Goal: Task Accomplishment & Management: Complete application form

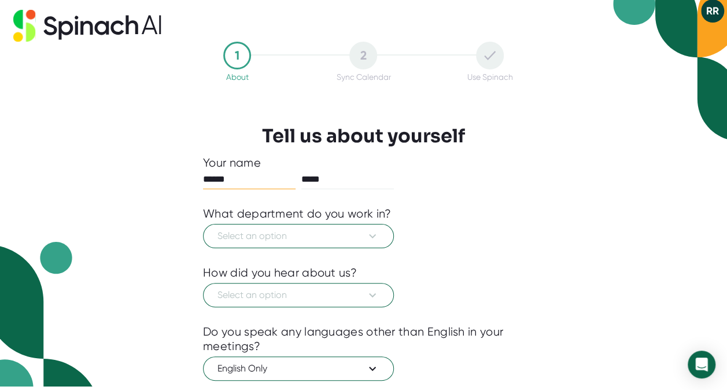
scroll to position [116, 0]
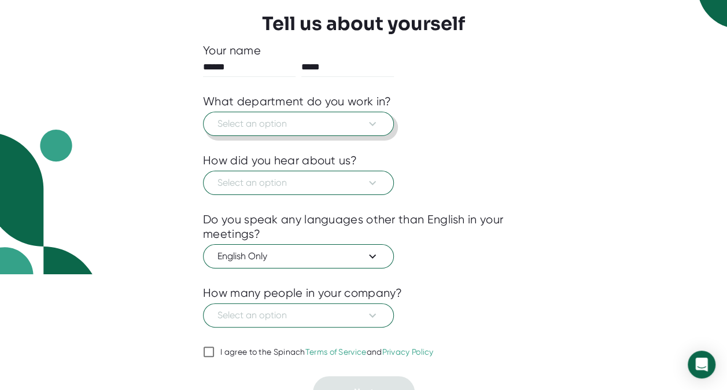
click at [287, 127] on span "Select an option" at bounding box center [298, 124] width 162 height 14
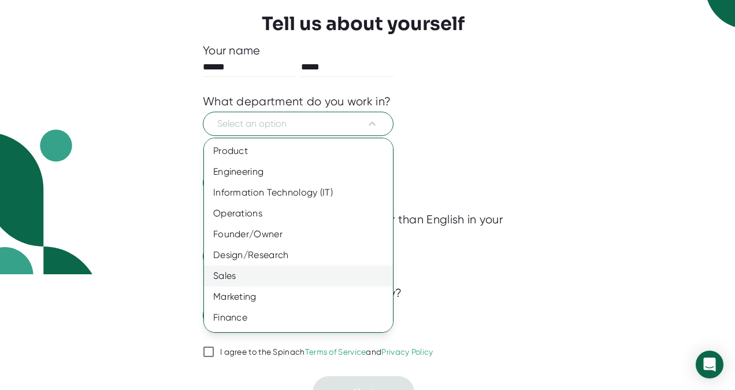
click at [273, 282] on div "Sales" at bounding box center [303, 275] width 198 height 21
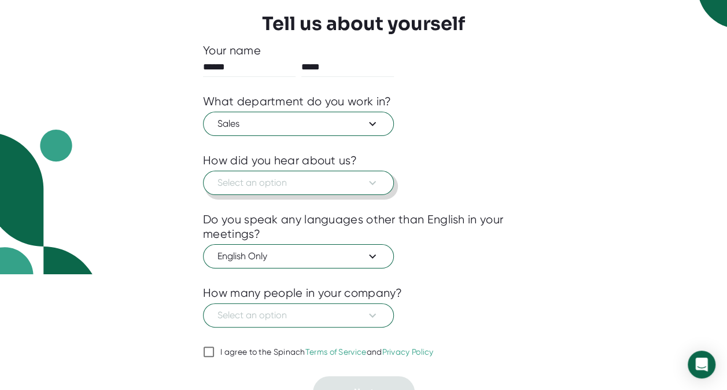
click at [289, 185] on span "Select an option" at bounding box center [298, 183] width 162 height 14
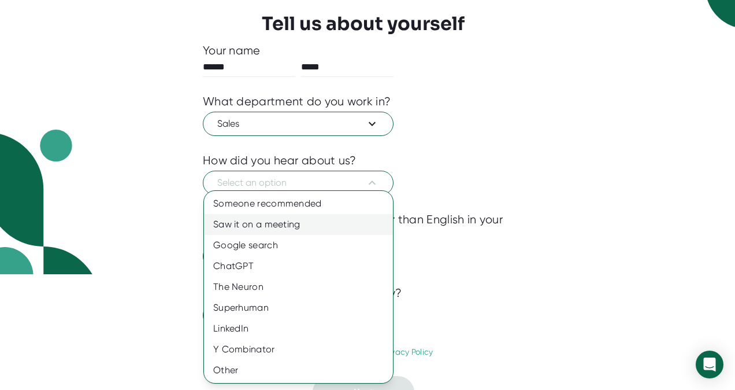
click at [289, 221] on div "Saw it on a meeting" at bounding box center [298, 224] width 189 height 21
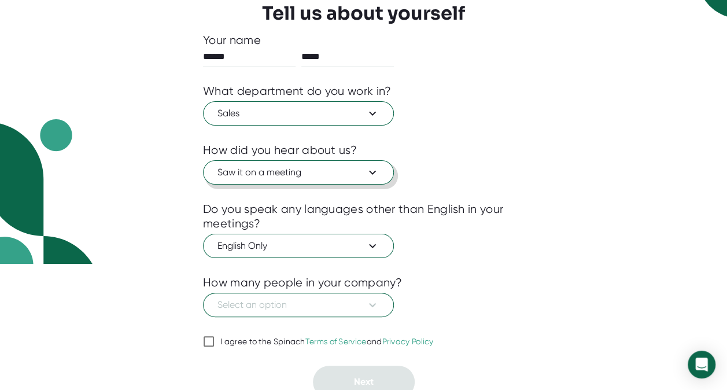
scroll to position [132, 0]
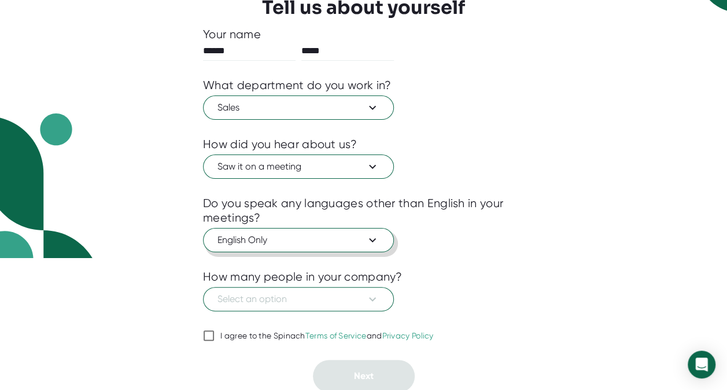
click at [282, 243] on span "English Only" at bounding box center [298, 240] width 162 height 14
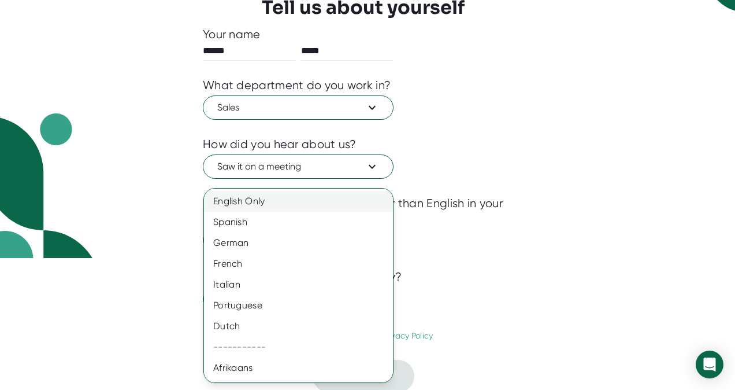
click at [305, 197] on div "English Only" at bounding box center [303, 201] width 198 height 21
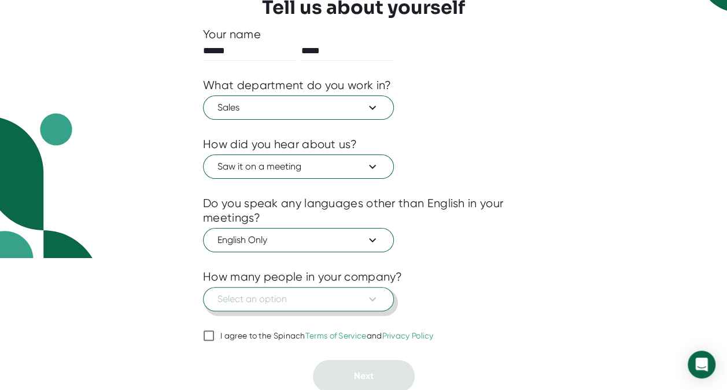
click at [274, 304] on span "Select an option" at bounding box center [298, 299] width 162 height 14
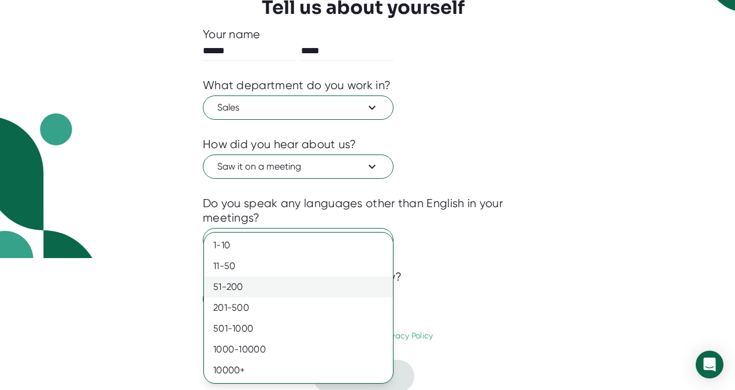
click at [274, 290] on div "51-200" at bounding box center [298, 286] width 189 height 21
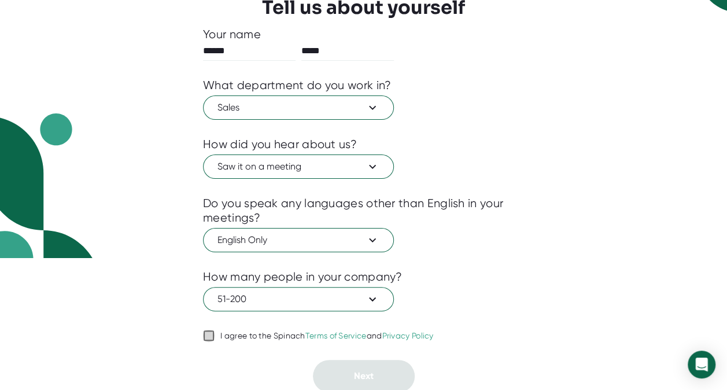
click at [208, 336] on input "I agree to the Spinach Terms of Service and Privacy Policy" at bounding box center [209, 335] width 12 height 14
checkbox input "true"
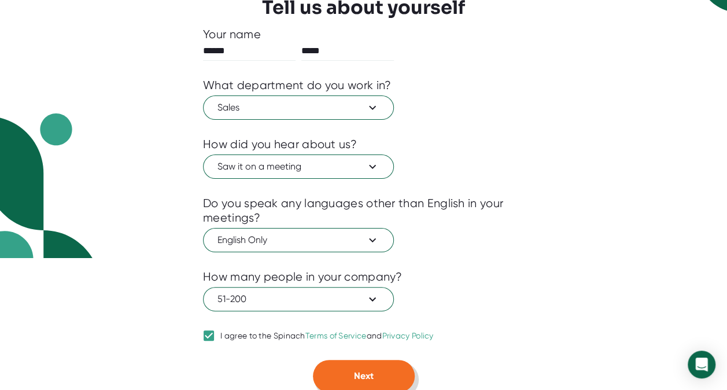
click at [339, 375] on button "Next" at bounding box center [364, 376] width 102 height 32
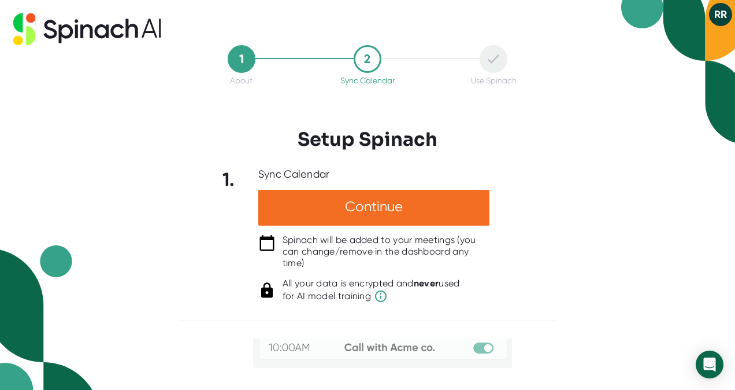
scroll to position [196, 0]
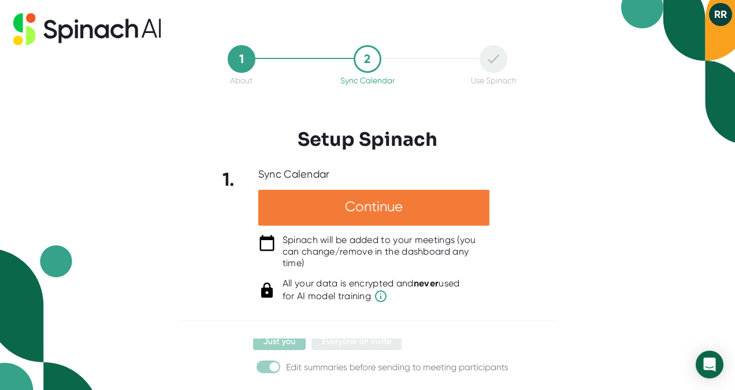
click at [383, 193] on div "Continue" at bounding box center [373, 208] width 231 height 36
click at [387, 202] on div "Continue" at bounding box center [373, 208] width 231 height 36
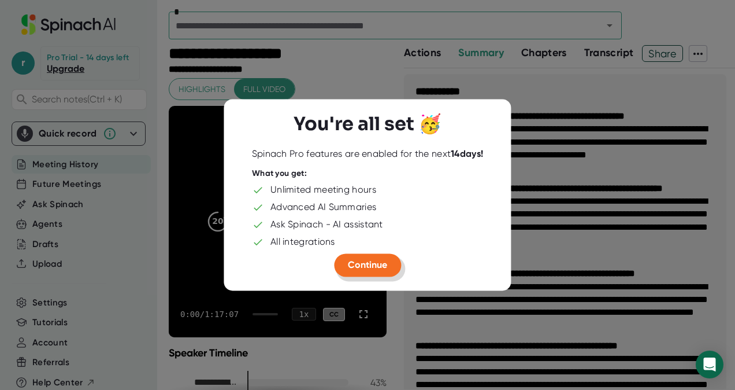
click at [368, 267] on span "Continue" at bounding box center [367, 265] width 39 height 11
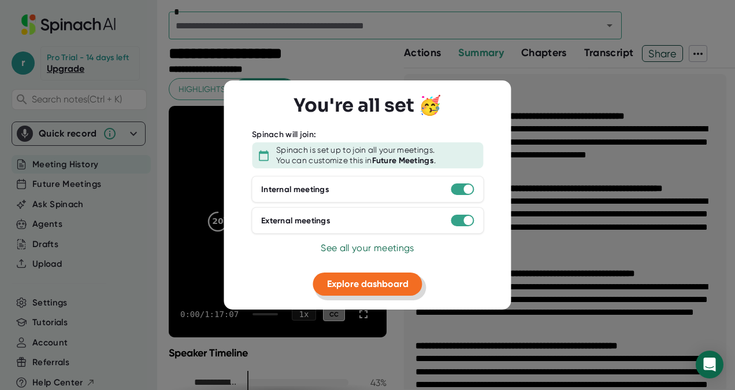
click at [404, 286] on span "Explore dashboard" at bounding box center [368, 283] width 82 height 11
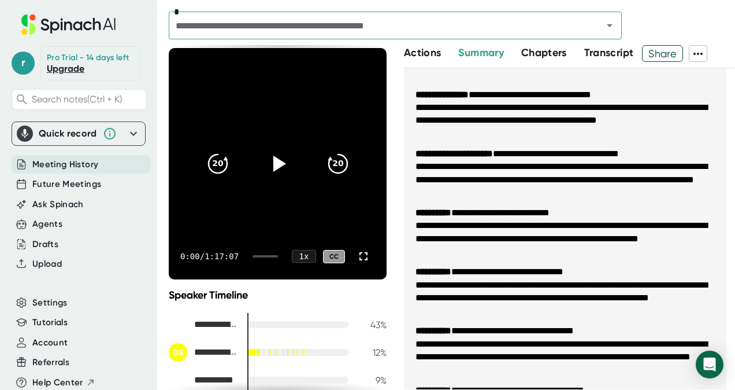
scroll to position [450, 0]
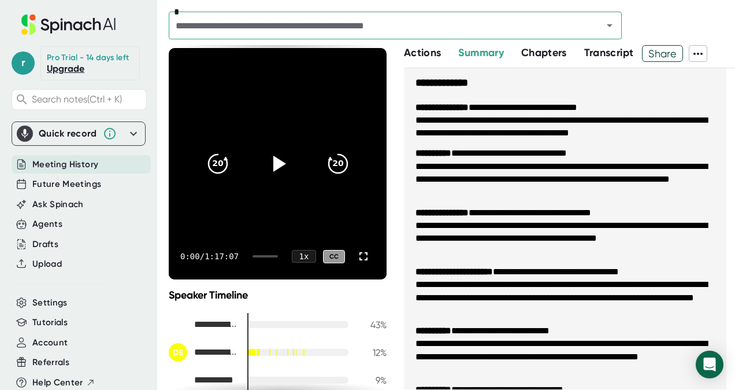
click at [539, 50] on span "Chapters" at bounding box center [545, 52] width 46 height 13
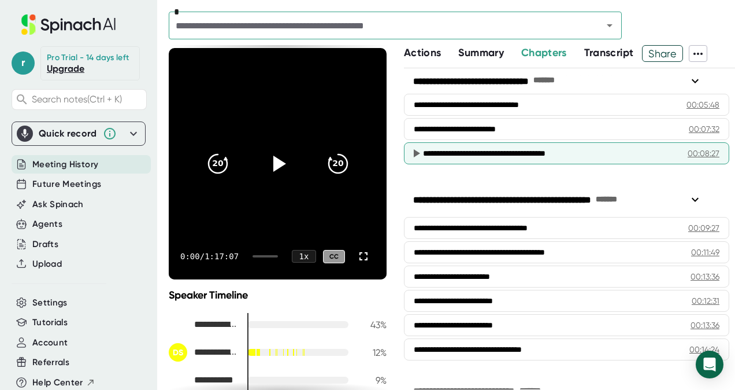
scroll to position [116, 0]
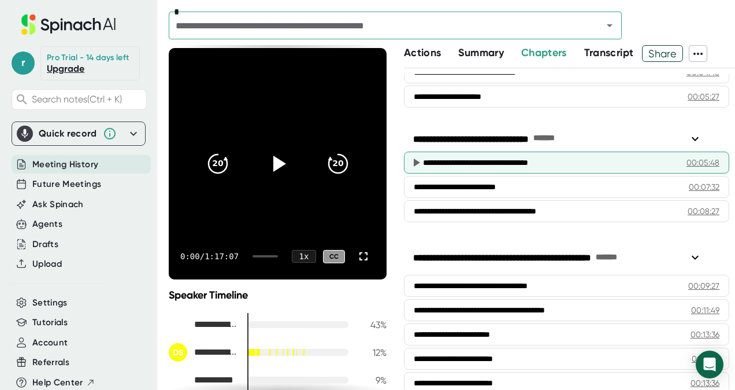
click at [417, 162] on icon at bounding box center [417, 162] width 6 height 8
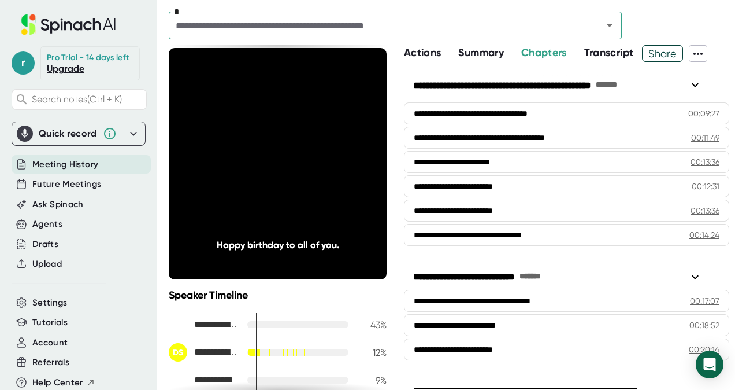
scroll to position [289, 0]
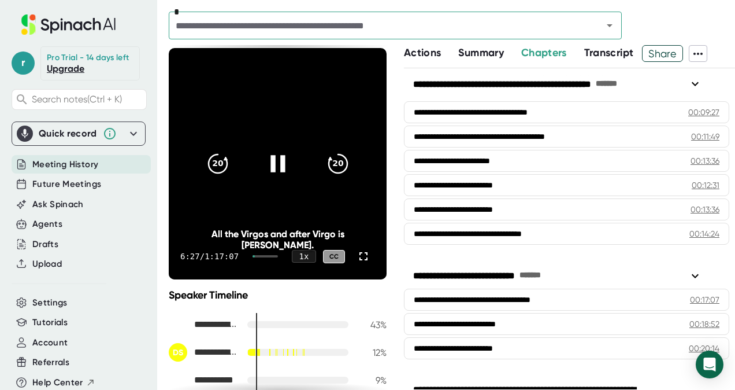
click at [271, 158] on icon at bounding box center [278, 164] width 14 height 17
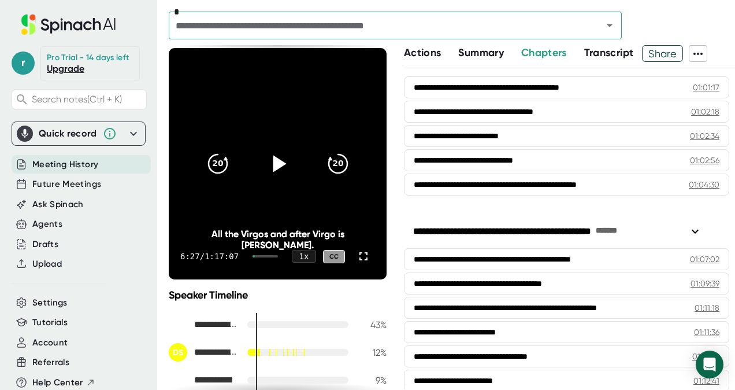
scroll to position [1966, 0]
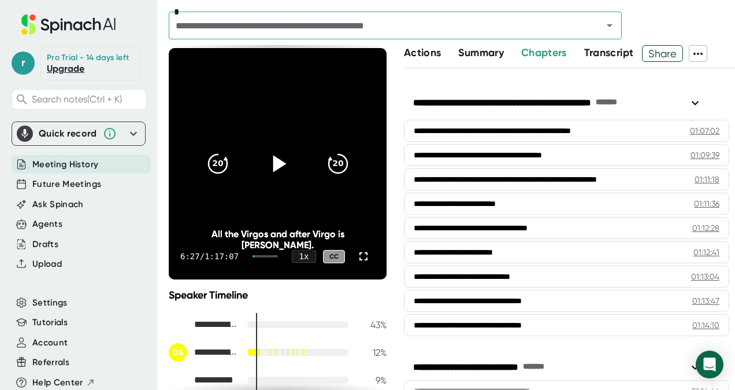
click at [603, 54] on span "Transcript" at bounding box center [610, 52] width 50 height 13
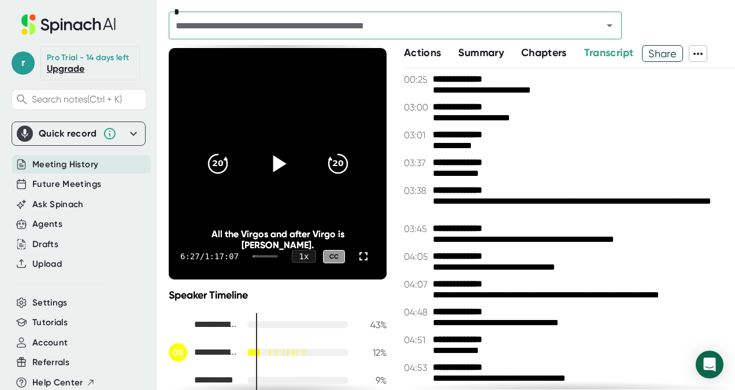
click at [535, 52] on span "Chapters" at bounding box center [545, 52] width 46 height 13
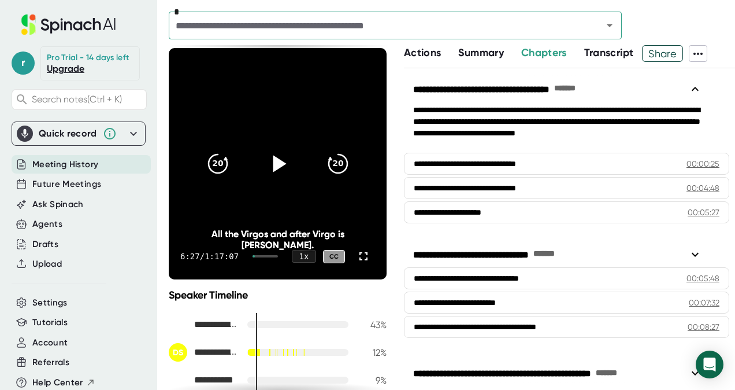
click at [417, 50] on span "Actions" at bounding box center [422, 52] width 37 height 13
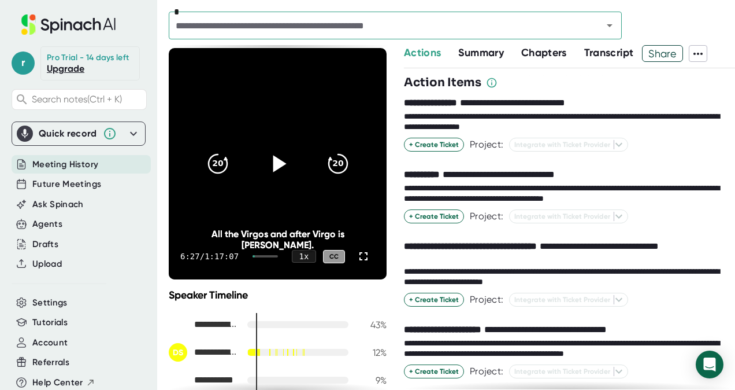
click at [482, 51] on span "Summary" at bounding box center [481, 52] width 45 height 13
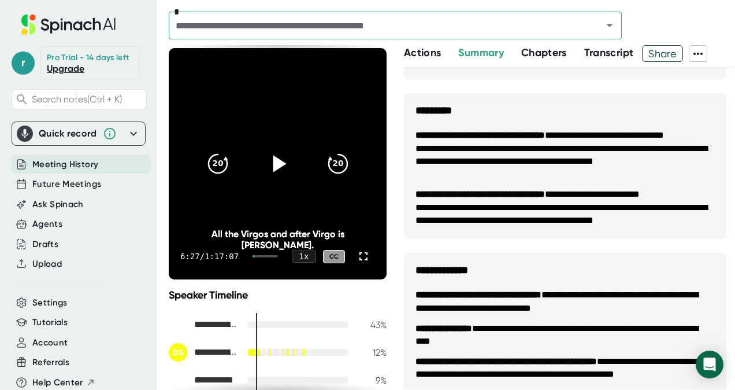
scroll to position [1202, 0]
